Goal: Transaction & Acquisition: Subscribe to service/newsletter

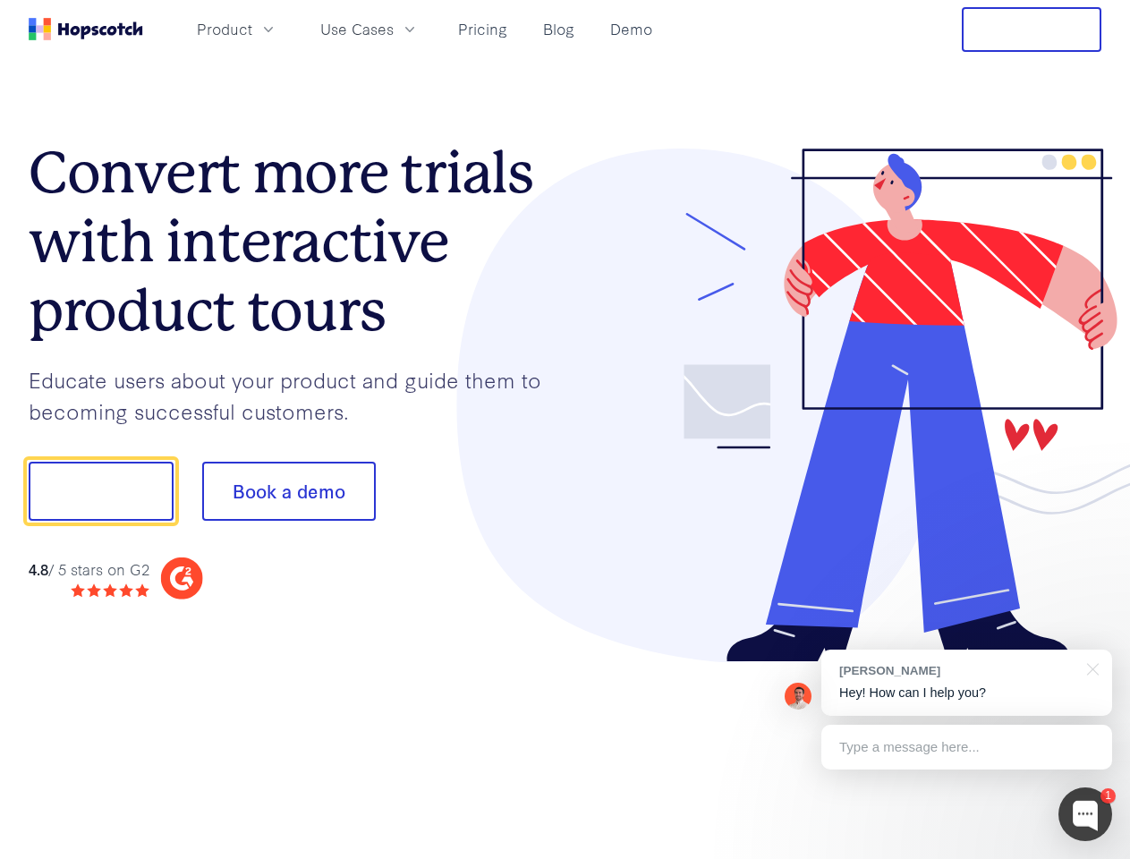
click at [565, 429] on div at bounding box center [833, 405] width 537 height 514
click at [252, 29] on span "Product" at bounding box center [224, 29] width 55 height 22
click at [394, 29] on span "Use Cases" at bounding box center [356, 29] width 73 height 22
click at [1031, 30] on button "Free Trial" at bounding box center [1032, 29] width 140 height 45
click at [100, 491] on button "Show me!" at bounding box center [101, 491] width 145 height 59
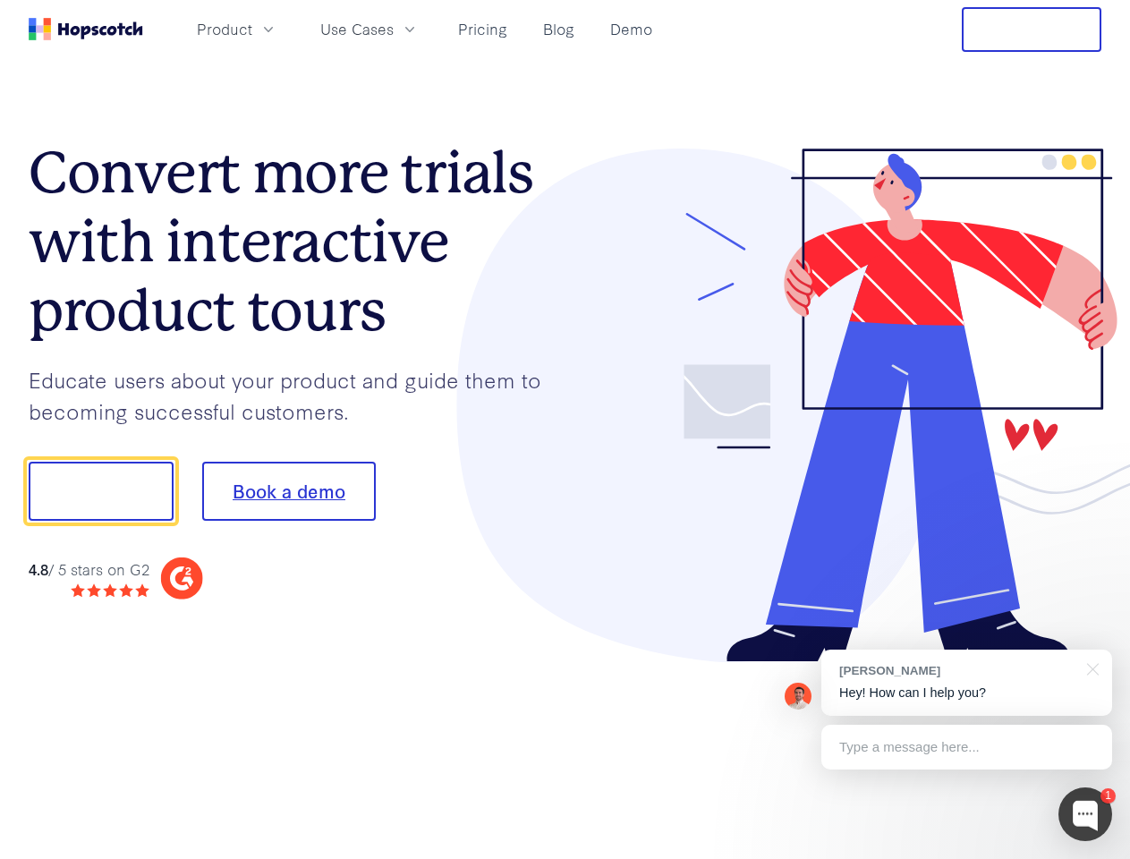
click at [288, 491] on button "Book a demo" at bounding box center [289, 491] width 174 height 59
click at [1085, 814] on div at bounding box center [1085, 814] width 54 height 54
click at [966, 683] on div "[PERSON_NAME] Hey! How can I help you?" at bounding box center [966, 682] width 291 height 66
click at [1090, 667] on div at bounding box center [943, 608] width 335 height 357
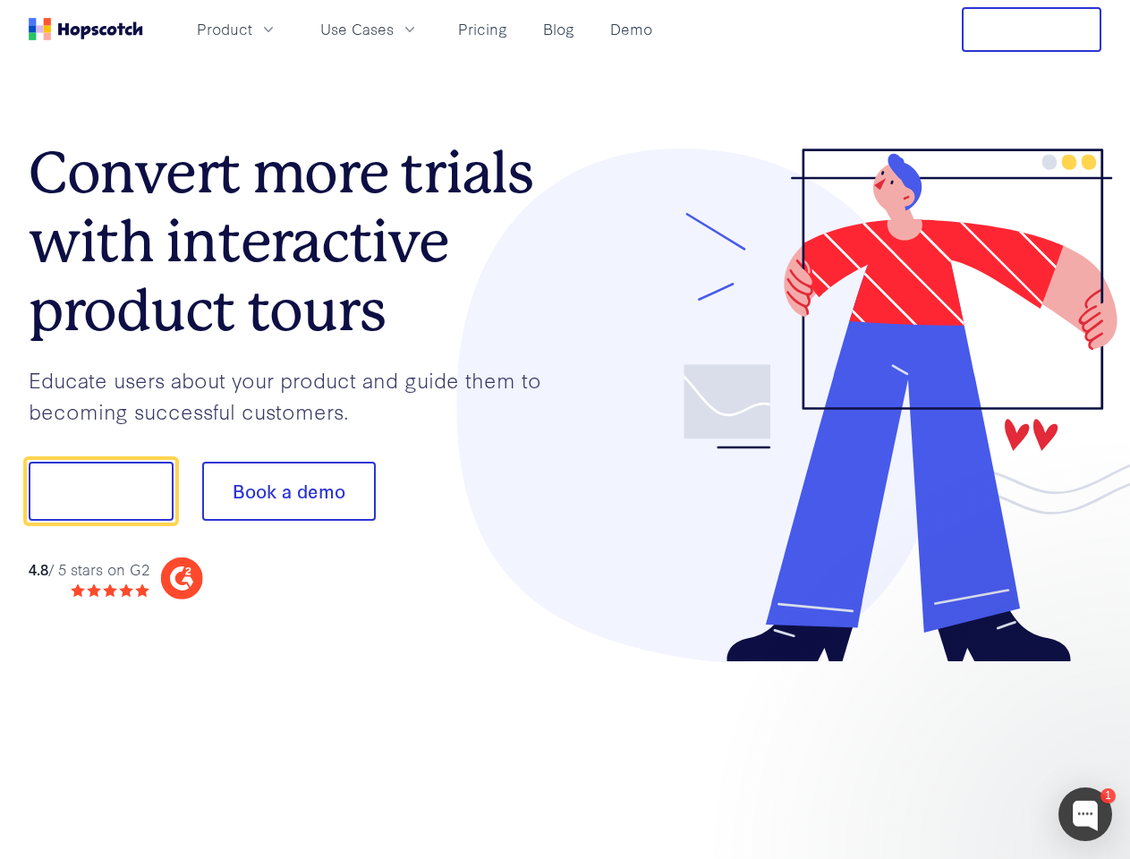
click at [966, 747] on div at bounding box center [943, 608] width 335 height 357
